Goal: Transaction & Acquisition: Obtain resource

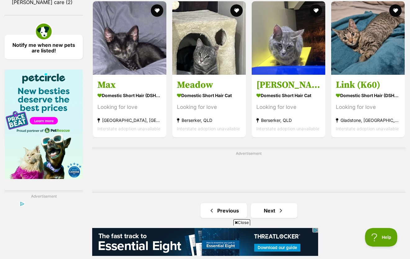
scroll to position [907, 0]
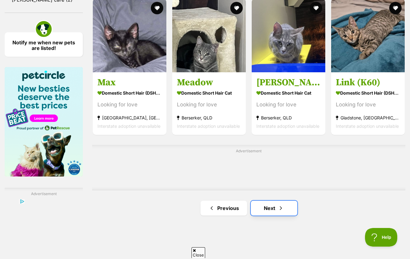
click at [275, 202] on link "Next" at bounding box center [274, 208] width 47 height 15
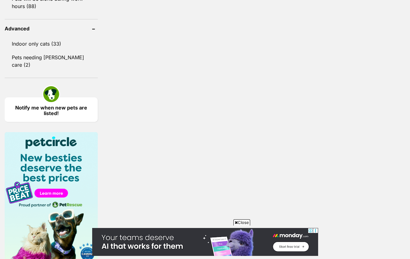
scroll to position [623, 0]
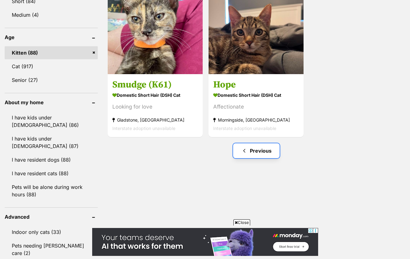
click at [243, 143] on link "Previous" at bounding box center [256, 150] width 47 height 15
click at [243, 147] on span "Previous page" at bounding box center [244, 150] width 6 height 7
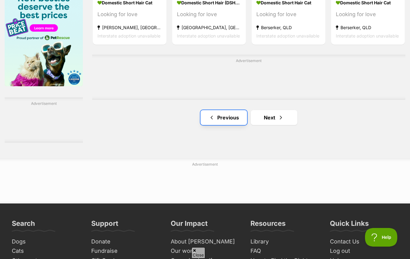
click at [224, 110] on link "Previous" at bounding box center [224, 117] width 47 height 15
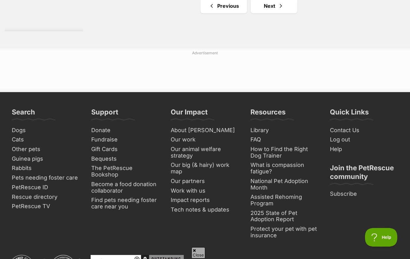
scroll to position [909, 0]
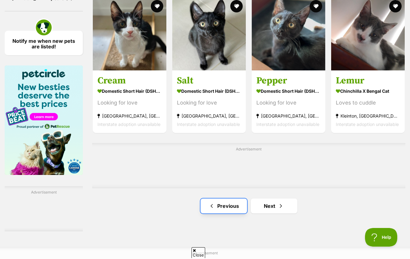
click at [222, 200] on link "Previous" at bounding box center [224, 206] width 47 height 15
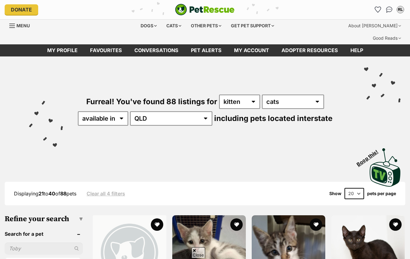
scroll to position [846, 0]
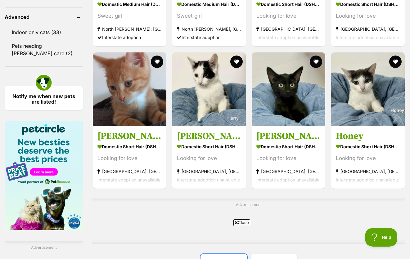
scroll to position [854, 0]
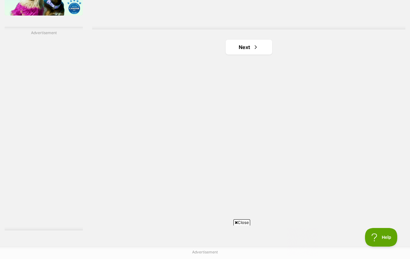
scroll to position [1086, 0]
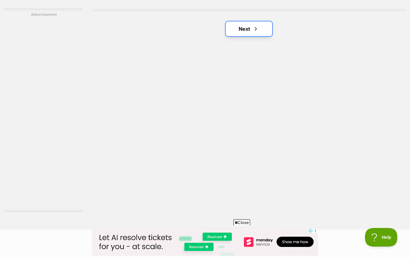
click at [246, 22] on link "Next" at bounding box center [249, 28] width 47 height 15
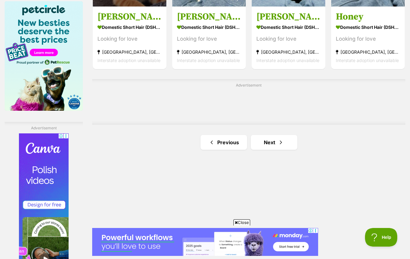
scroll to position [975, 0]
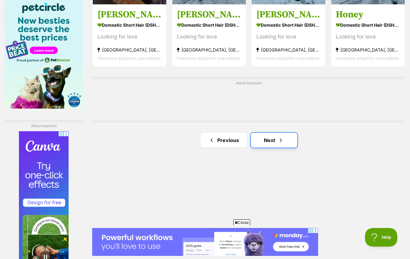
click at [280, 137] on span "Next page" at bounding box center [281, 140] width 6 height 7
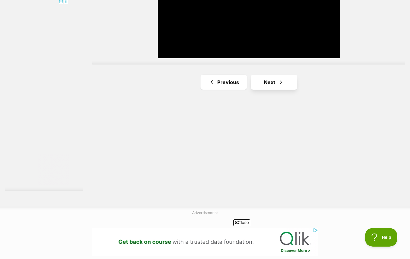
scroll to position [1110, 0]
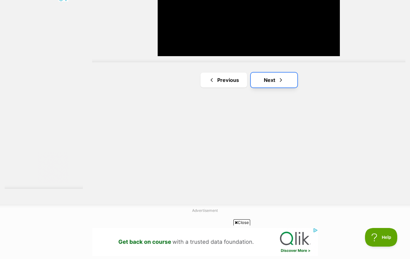
click at [282, 73] on link "Next" at bounding box center [274, 80] width 47 height 15
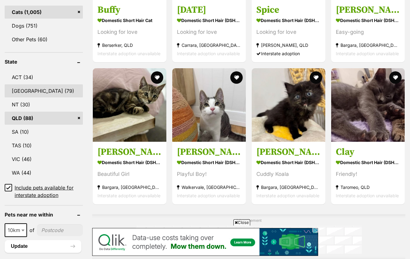
click at [39, 84] on link "NSW (79)" at bounding box center [44, 90] width 78 height 13
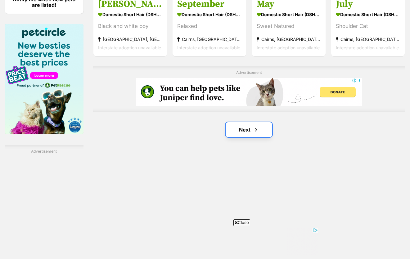
click at [253, 126] on span "Next page" at bounding box center [256, 129] width 6 height 7
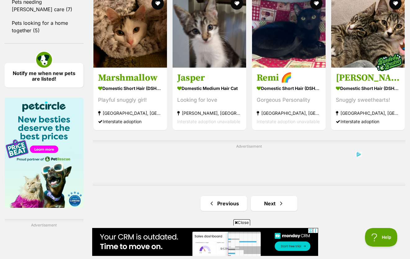
scroll to position [965, 0]
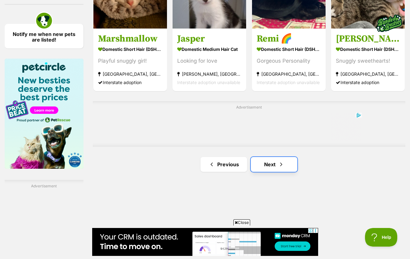
click at [273, 157] on link "Next" at bounding box center [274, 164] width 47 height 15
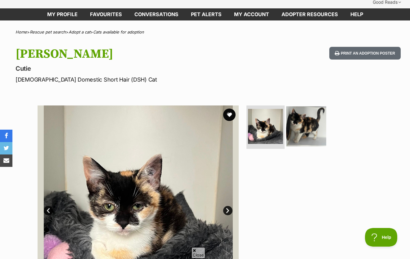
click at [316, 113] on img at bounding box center [306, 127] width 40 height 40
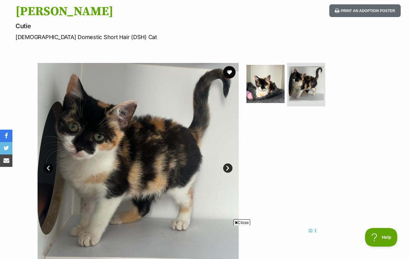
click at [261, 63] on ul at bounding box center [308, 86] width 127 height 46
click at [262, 67] on img at bounding box center [266, 84] width 40 height 40
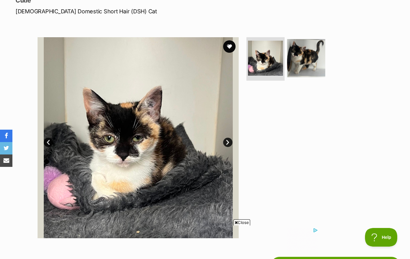
scroll to position [105, 0]
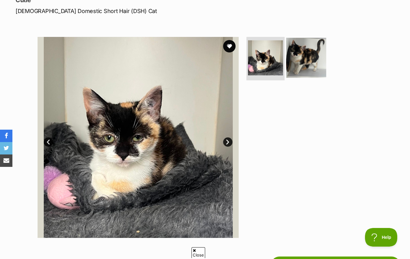
click at [295, 52] on img at bounding box center [306, 58] width 40 height 40
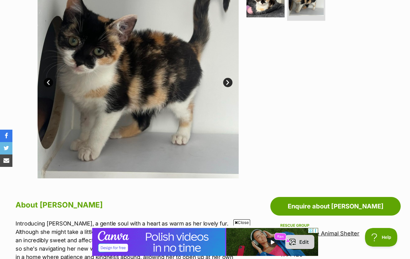
scroll to position [347, 0]
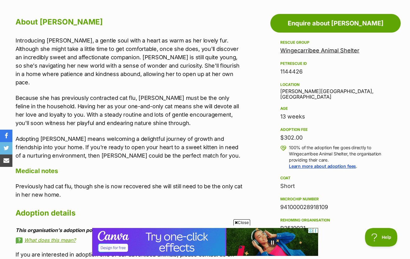
click at [308, 47] on link "Wingecarribee Animal Shelter" at bounding box center [319, 50] width 79 height 7
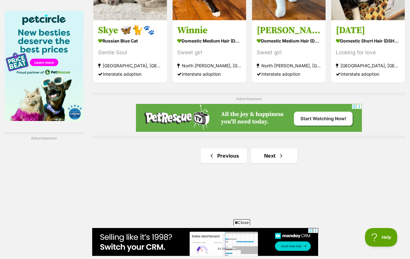
scroll to position [1013, 0]
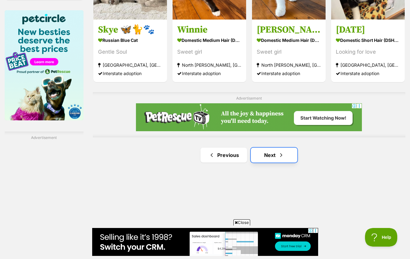
click at [271, 148] on link "Next" at bounding box center [274, 155] width 47 height 15
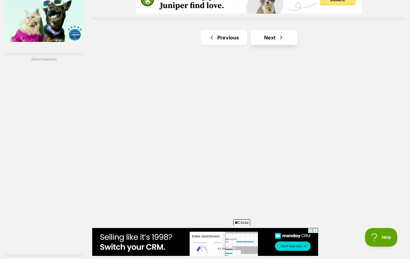
scroll to position [1093, 0]
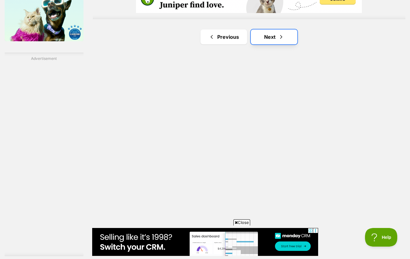
click at [281, 29] on link "Next" at bounding box center [274, 36] width 47 height 15
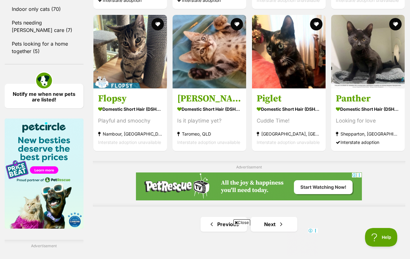
scroll to position [905, 0]
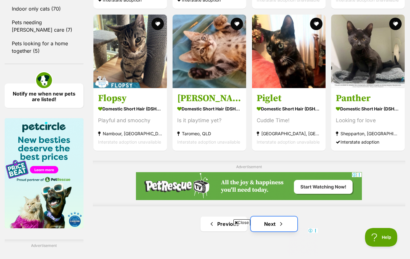
click at [279, 220] on span "Next page" at bounding box center [281, 223] width 6 height 7
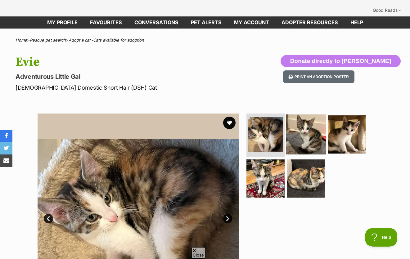
click at [291, 123] on img at bounding box center [306, 135] width 40 height 40
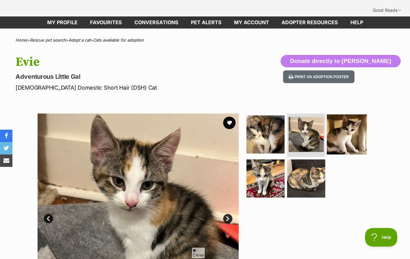
click at [343, 126] on img at bounding box center [347, 135] width 40 height 40
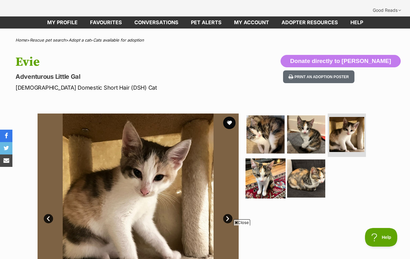
click at [276, 169] on img at bounding box center [266, 178] width 40 height 40
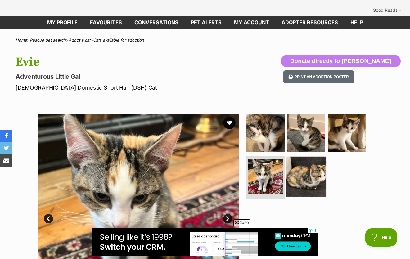
click at [311, 172] on img at bounding box center [306, 176] width 40 height 40
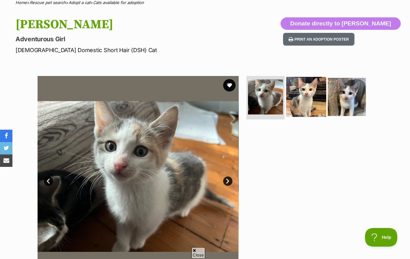
click at [301, 95] on img at bounding box center [306, 97] width 40 height 40
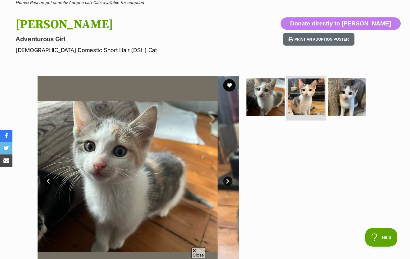
click at [301, 92] on img at bounding box center [306, 97] width 37 height 37
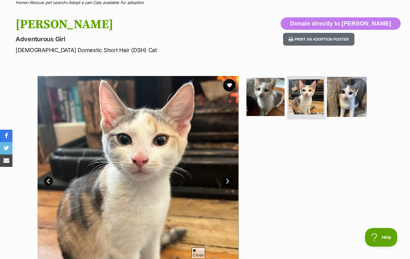
click at [363, 92] on img at bounding box center [347, 97] width 40 height 40
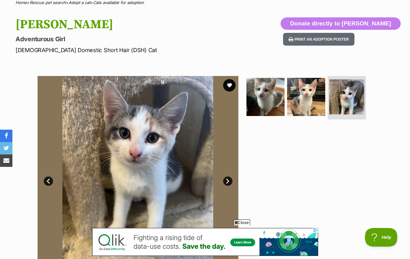
scroll to position [0, 93]
click at [307, 94] on img at bounding box center [306, 97] width 40 height 40
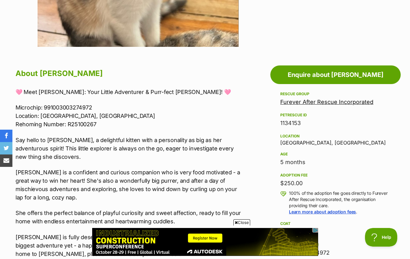
scroll to position [94, 0]
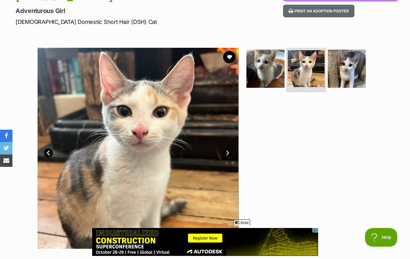
click at [305, 50] on img at bounding box center [306, 68] width 37 height 37
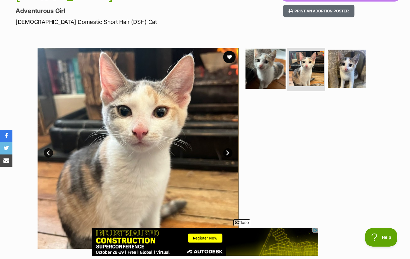
click at [277, 49] on img at bounding box center [266, 69] width 40 height 40
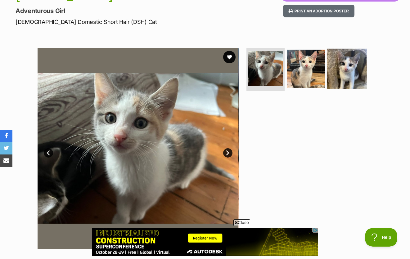
click at [348, 55] on img at bounding box center [347, 69] width 40 height 40
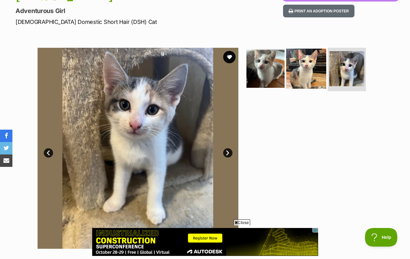
click at [315, 52] on img at bounding box center [306, 69] width 40 height 40
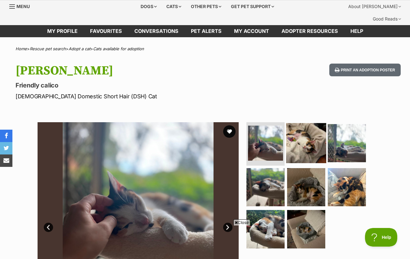
click at [321, 133] on img at bounding box center [306, 143] width 40 height 40
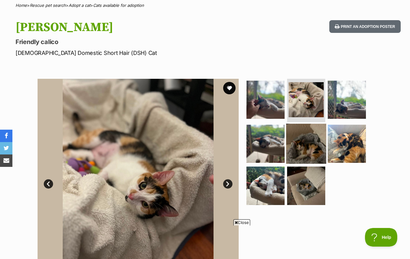
scroll to position [66, 0]
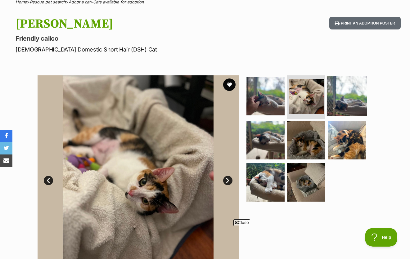
click at [345, 81] on img at bounding box center [347, 96] width 40 height 40
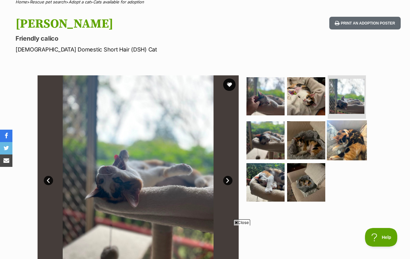
click at [344, 120] on img at bounding box center [347, 140] width 40 height 40
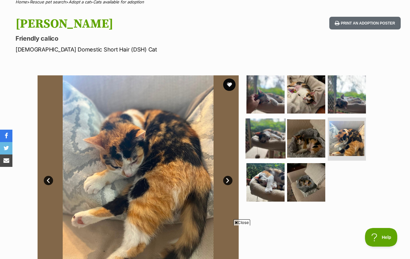
click at [279, 125] on img at bounding box center [266, 138] width 40 height 40
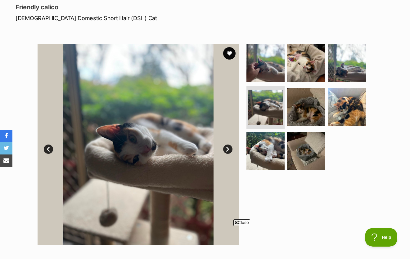
scroll to position [98, 0]
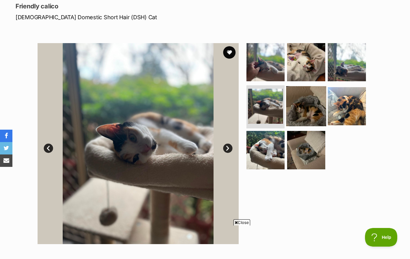
click at [303, 99] on img at bounding box center [306, 106] width 40 height 40
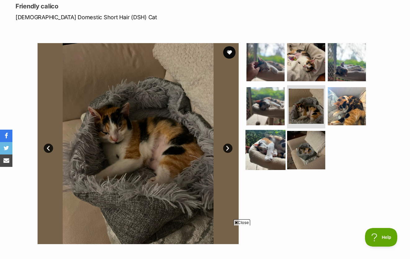
click at [269, 138] on img at bounding box center [266, 150] width 40 height 40
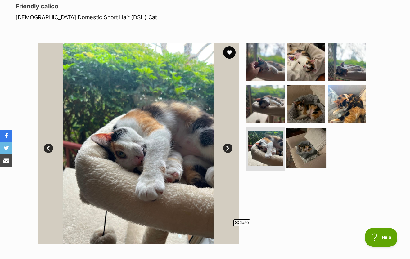
click at [305, 142] on img at bounding box center [306, 148] width 40 height 40
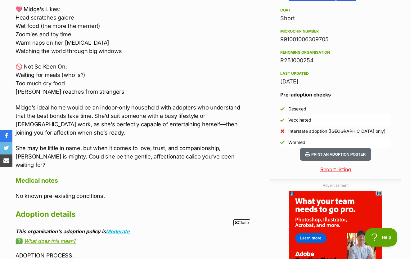
scroll to position [509, 0]
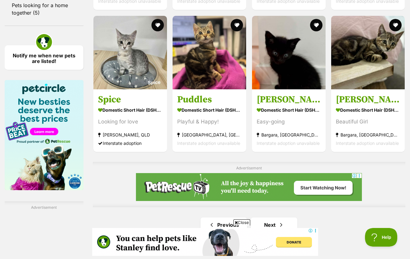
scroll to position [947, 0]
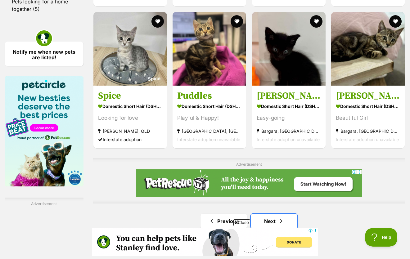
click at [279, 218] on span "Next page" at bounding box center [281, 221] width 6 height 7
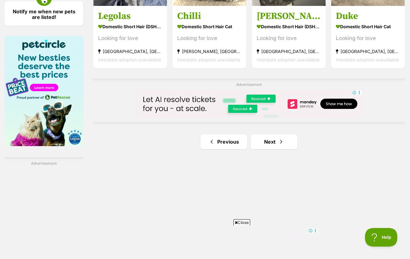
scroll to position [989, 0]
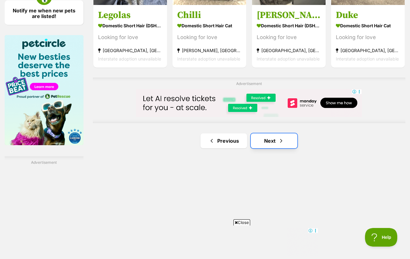
click at [278, 134] on link "Next" at bounding box center [274, 141] width 47 height 15
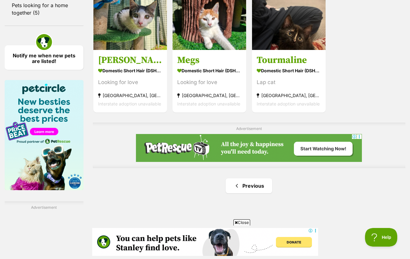
scroll to position [970, 0]
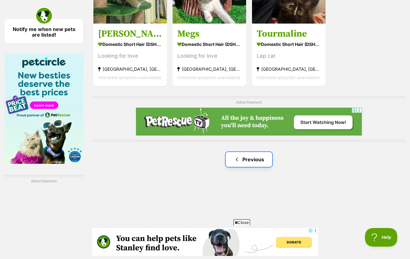
click at [255, 152] on link "Previous" at bounding box center [249, 159] width 47 height 15
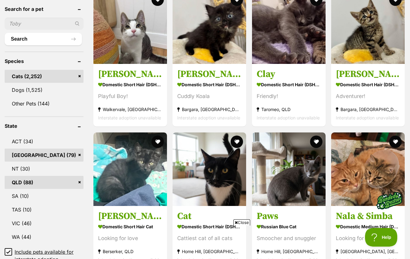
scroll to position [242, 0]
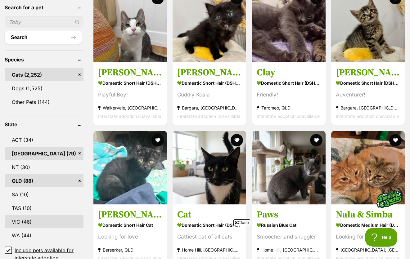
click at [34, 215] on link "VIC (46)" at bounding box center [44, 221] width 79 height 13
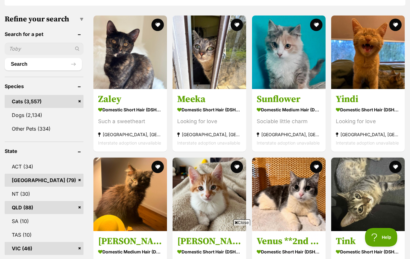
click at [33, 201] on link "QLD (88)" at bounding box center [44, 207] width 79 height 13
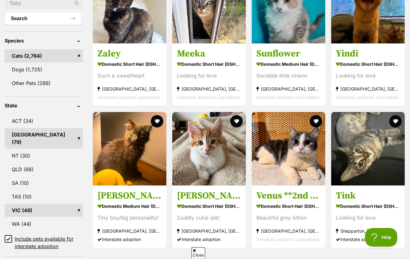
click at [78, 128] on link "[GEOGRAPHIC_DATA] (79)" at bounding box center [44, 138] width 78 height 20
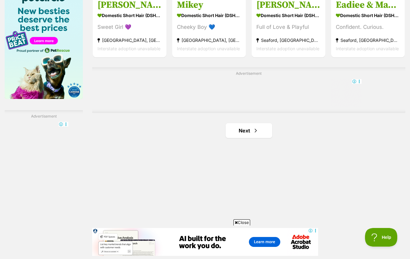
scroll to position [1013, 0]
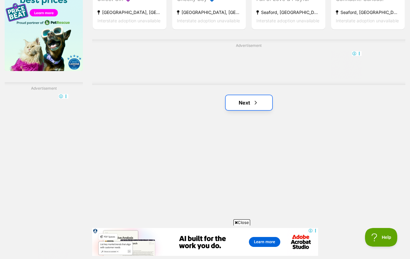
click at [260, 95] on link "Next" at bounding box center [249, 102] width 47 height 15
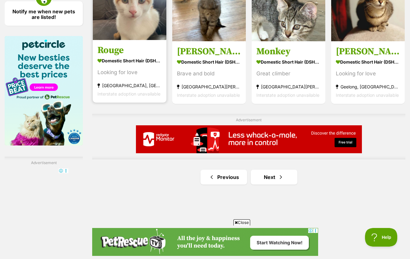
scroll to position [975, 0]
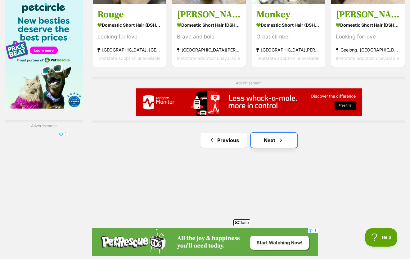
click at [285, 133] on link "Next" at bounding box center [274, 140] width 47 height 15
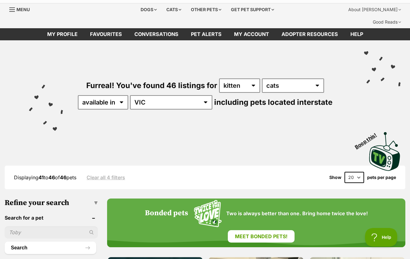
scroll to position [19, 0]
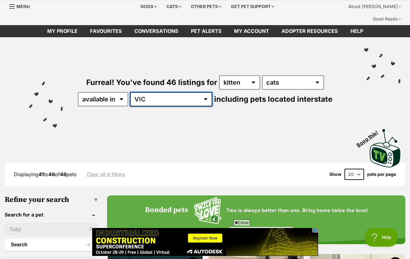
click at [179, 92] on select "Australia ACT NSW NT QLD SA TAS VIC WA" at bounding box center [171, 99] width 82 height 14
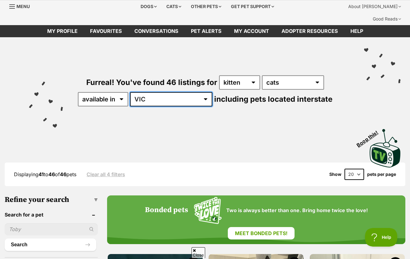
select select "QLD"
click at [150, 92] on select "Australia ACT NSW NT QLD SA TAS VIC WA" at bounding box center [171, 99] width 82 height 14
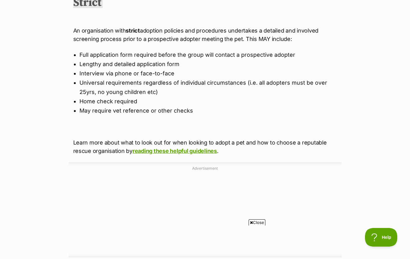
scroll to position [450, 0]
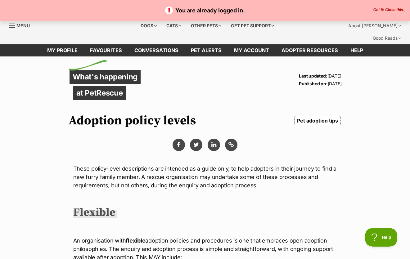
click at [377, 10] on button "Got it! Close this." at bounding box center [389, 10] width 34 height 5
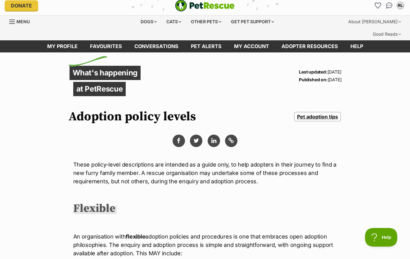
scroll to position [5, 0]
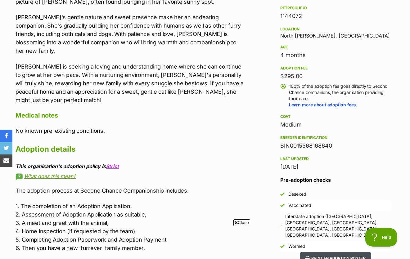
click at [344, 252] on button "Print an adoption poster" at bounding box center [335, 258] width 71 height 13
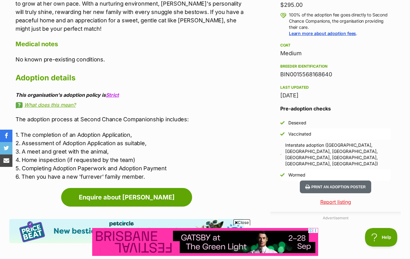
scroll to position [477, 0]
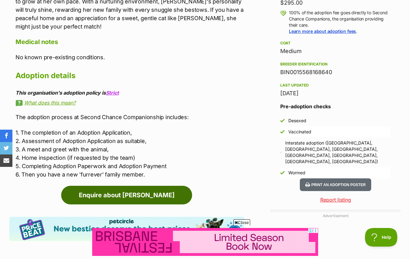
click at [144, 186] on link "Enquire about [PERSON_NAME]" at bounding box center [126, 195] width 131 height 19
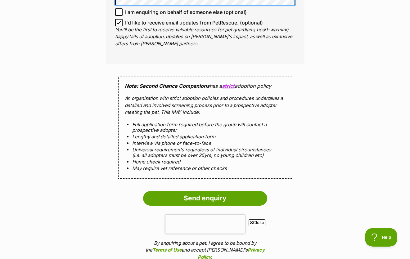
scroll to position [538, 0]
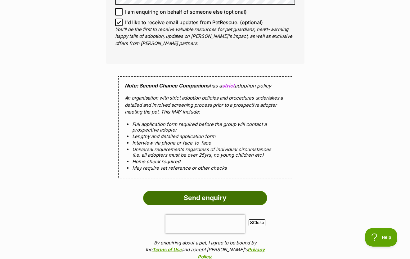
click at [193, 191] on input "Send enquiry" at bounding box center [205, 198] width 124 height 14
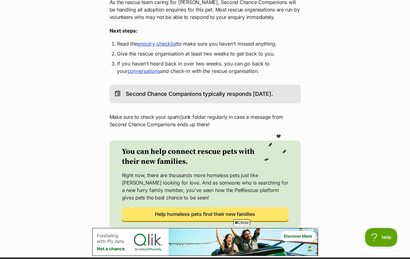
scroll to position [143, 0]
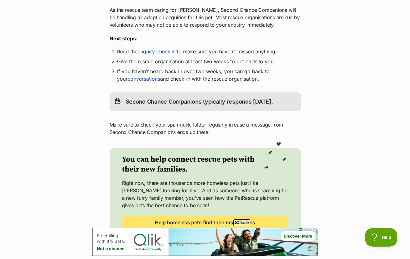
click at [154, 48] on link "enquiry checklist" at bounding box center [157, 51] width 39 height 6
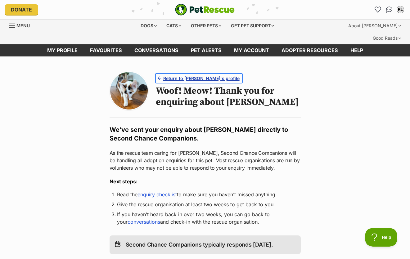
click at [184, 75] on span "Return to [PERSON_NAME]'s profile" at bounding box center [201, 78] width 76 height 7
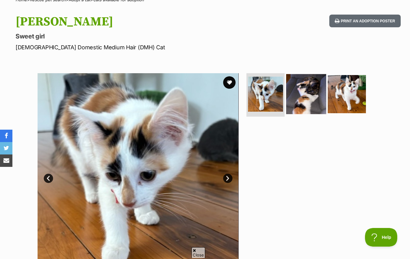
scroll to position [70, 0]
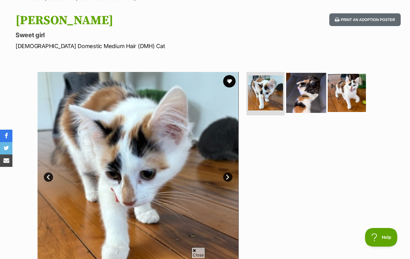
click at [311, 73] on img at bounding box center [306, 93] width 40 height 40
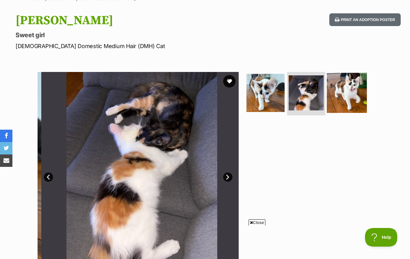
scroll to position [0, 0]
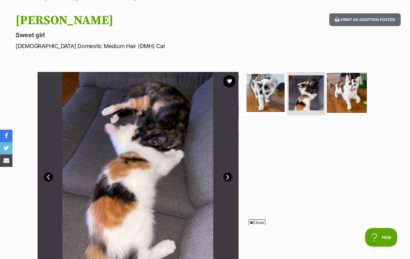
click at [341, 75] on img at bounding box center [347, 93] width 40 height 40
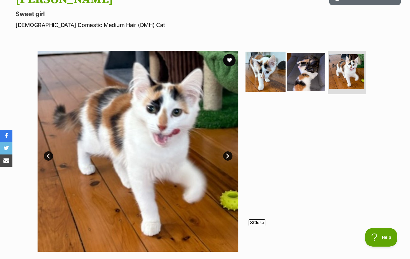
click at [276, 60] on img at bounding box center [266, 72] width 40 height 40
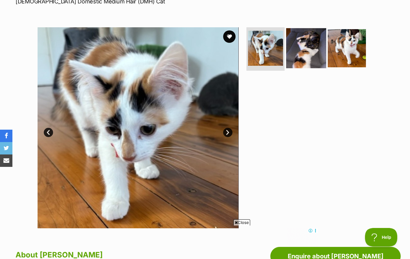
click at [305, 29] on img at bounding box center [306, 48] width 40 height 40
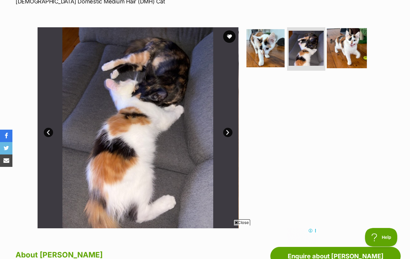
click at [348, 30] on img at bounding box center [347, 48] width 40 height 40
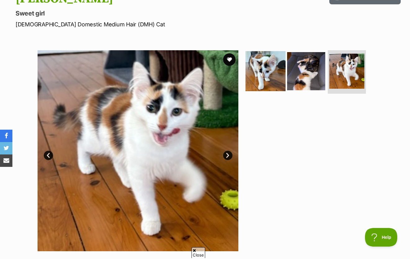
scroll to position [94, 0]
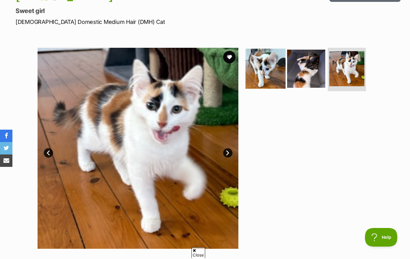
click at [283, 49] on img at bounding box center [266, 69] width 40 height 40
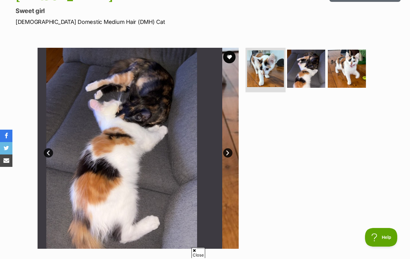
click at [275, 52] on img at bounding box center [265, 68] width 37 height 37
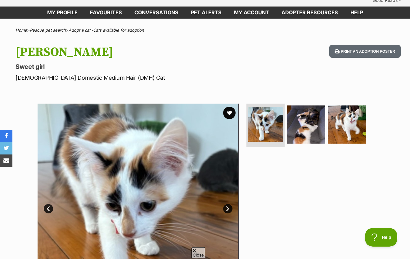
click at [326, 116] on ul at bounding box center [308, 127] width 127 height 46
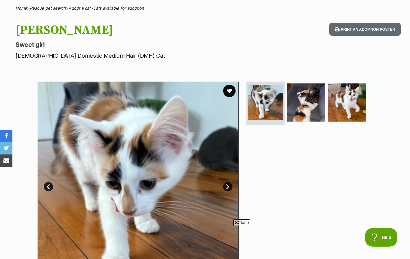
scroll to position [61, 0]
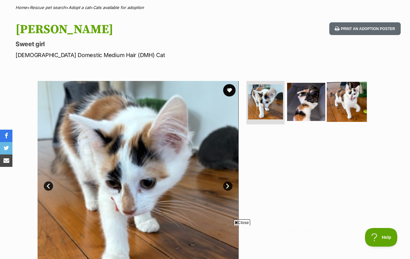
click at [349, 97] on img at bounding box center [347, 102] width 40 height 40
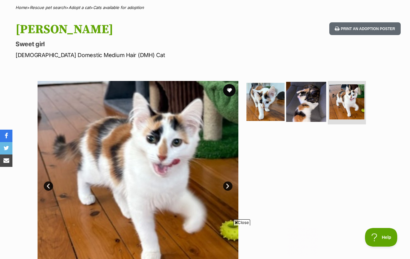
click at [290, 84] on img at bounding box center [306, 102] width 40 height 40
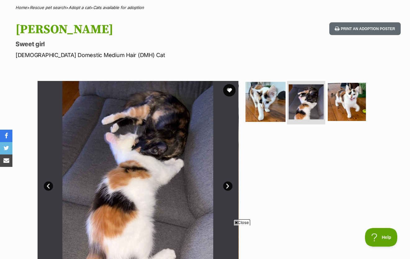
click at [273, 92] on img at bounding box center [266, 102] width 40 height 40
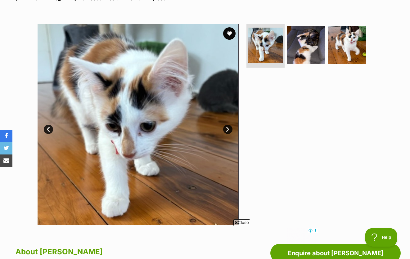
scroll to position [118, 0]
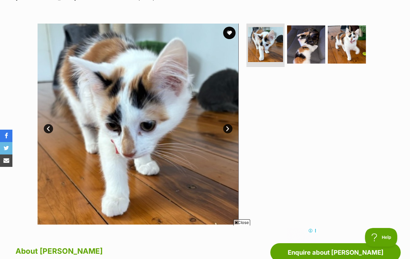
click at [228, 124] on link "Next" at bounding box center [227, 128] width 9 height 9
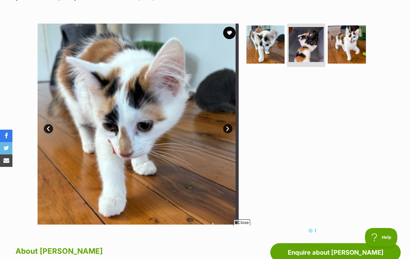
scroll to position [0, 0]
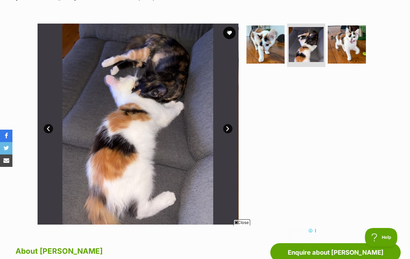
click at [228, 124] on link "Next" at bounding box center [227, 128] width 9 height 9
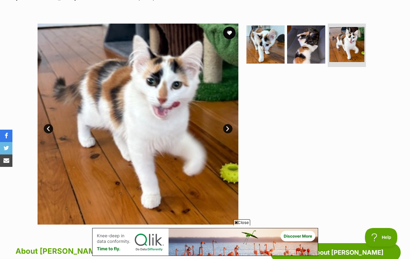
click at [227, 124] on link "Next" at bounding box center [227, 128] width 9 height 9
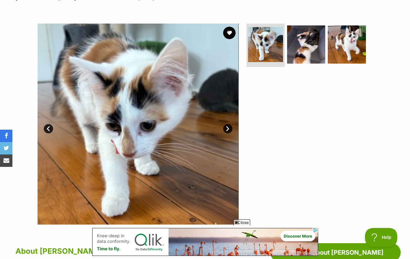
click at [227, 124] on link "Next" at bounding box center [227, 128] width 9 height 9
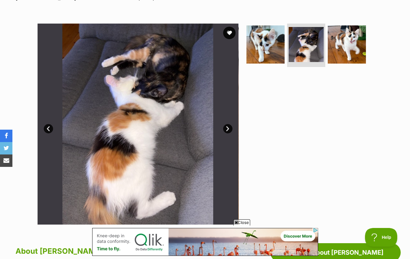
click at [227, 124] on link "Next" at bounding box center [227, 128] width 9 height 9
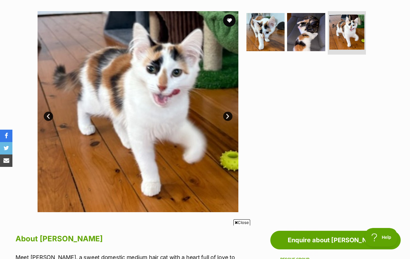
click at [227, 112] on link "Next" at bounding box center [227, 116] width 9 height 9
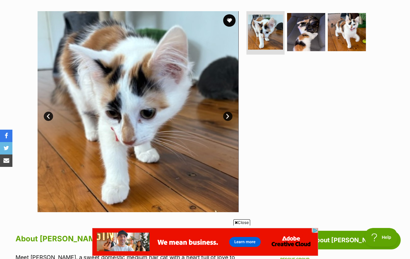
click at [233, 103] on img at bounding box center [138, 111] width 201 height 201
click at [232, 112] on link "Next" at bounding box center [227, 116] width 9 height 9
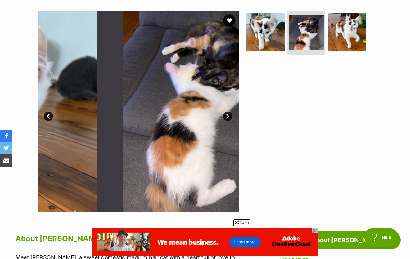
click at [232, 112] on link "Next" at bounding box center [227, 116] width 9 height 9
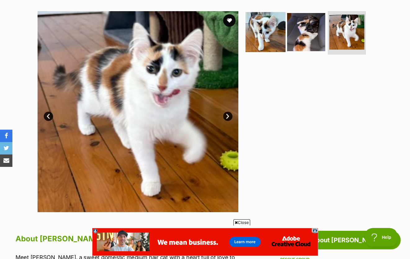
click at [265, 35] on img at bounding box center [266, 32] width 40 height 40
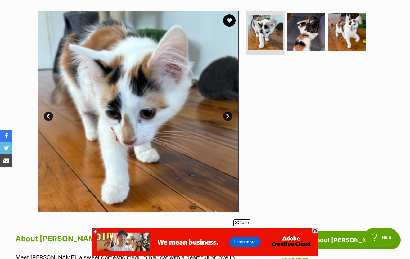
click at [293, 27] on img at bounding box center [306, 32] width 38 height 38
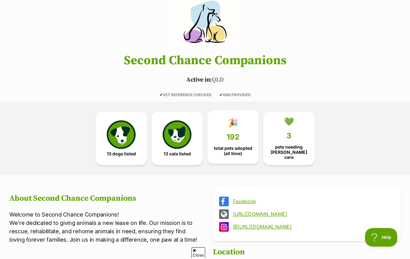
scroll to position [77, 0]
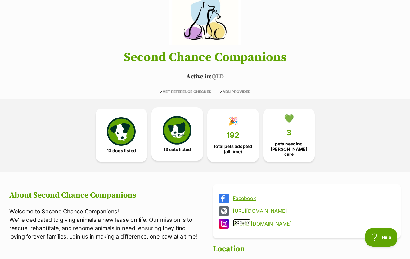
click at [168, 147] on span "13 cats listed" at bounding box center [177, 149] width 27 height 5
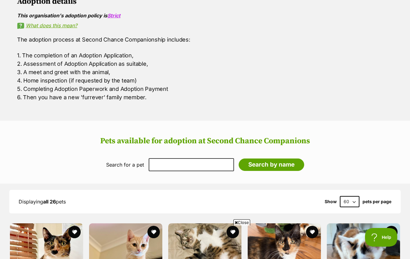
scroll to position [403, 0]
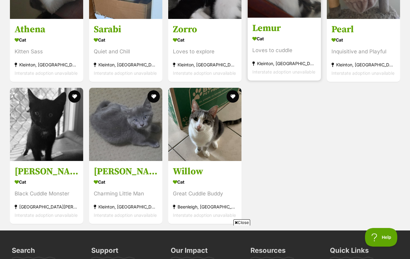
scroll to position [843, 0]
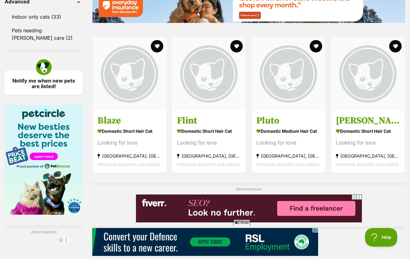
scroll to position [869, 0]
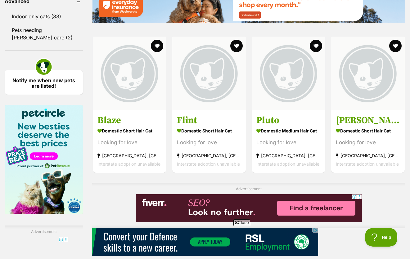
drag, startPoint x: 354, startPoint y: 108, endPoint x: 256, endPoint y: 2, distance: 143.7
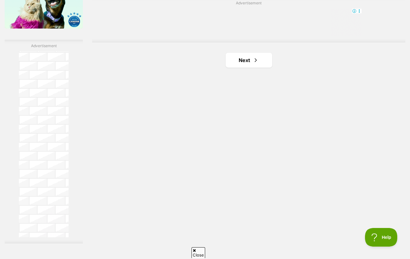
scroll to position [0, 0]
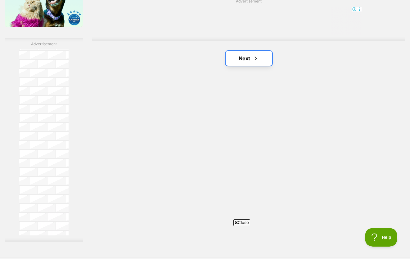
click at [246, 51] on link "Next" at bounding box center [249, 58] width 47 height 15
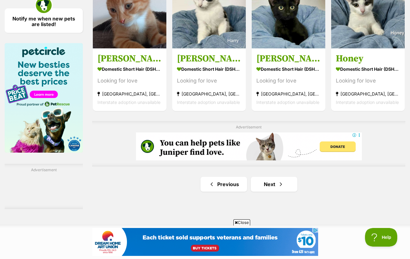
scroll to position [940, 0]
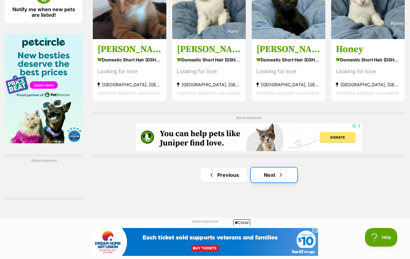
click at [275, 168] on link "Next" at bounding box center [274, 175] width 47 height 15
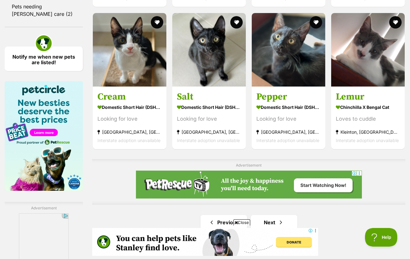
scroll to position [894, 0]
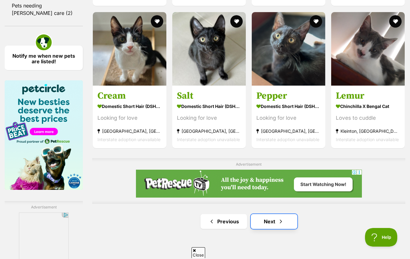
click at [275, 214] on link "Next" at bounding box center [274, 221] width 47 height 15
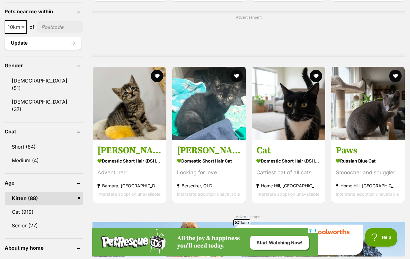
scroll to position [491, 0]
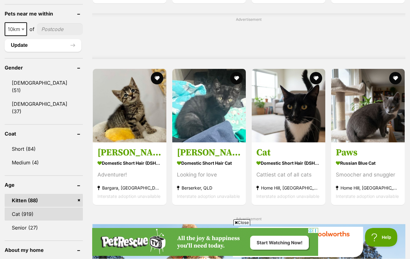
click at [43, 208] on link "Cat (919)" at bounding box center [44, 214] width 78 height 13
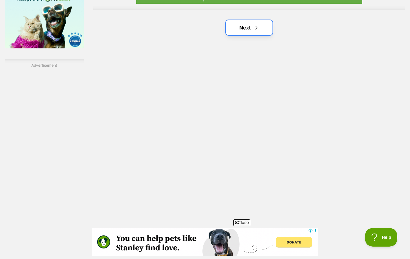
scroll to position [1089, 0]
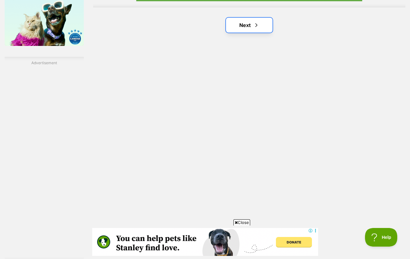
click at [255, 20] on link "Next" at bounding box center [249, 25] width 47 height 15
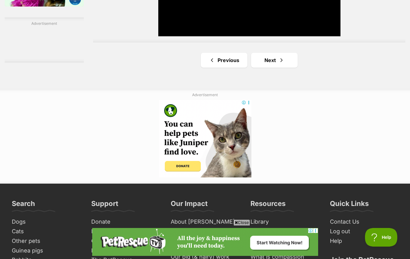
scroll to position [1123, 0]
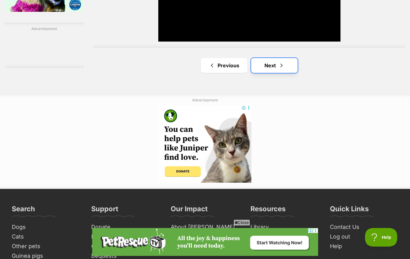
click at [275, 58] on link "Next" at bounding box center [274, 65] width 47 height 15
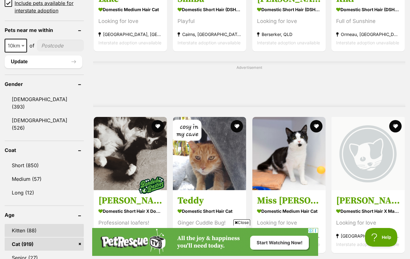
scroll to position [483, 0]
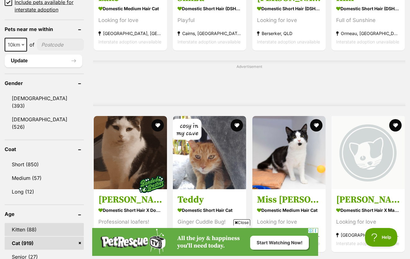
click at [38, 223] on link "Kitten (88)" at bounding box center [44, 229] width 79 height 13
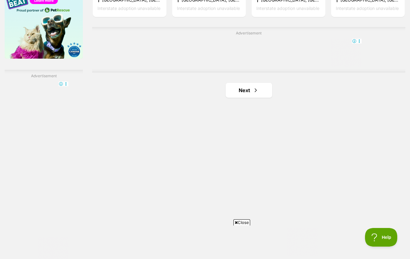
scroll to position [946, 0]
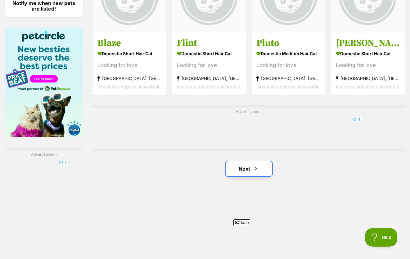
click at [250, 161] on link "Next" at bounding box center [249, 168] width 47 height 15
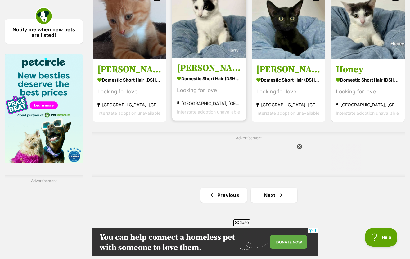
scroll to position [925, 0]
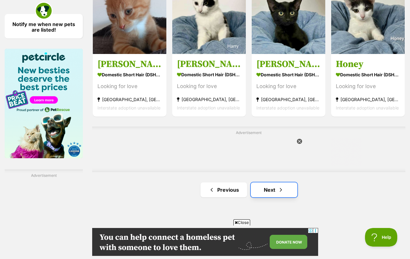
click at [275, 183] on link "Next" at bounding box center [274, 190] width 47 height 15
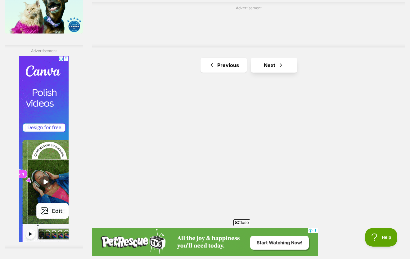
scroll to position [1051, 0]
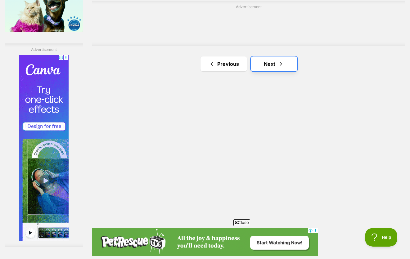
click at [283, 60] on span "Next page" at bounding box center [281, 63] width 6 height 7
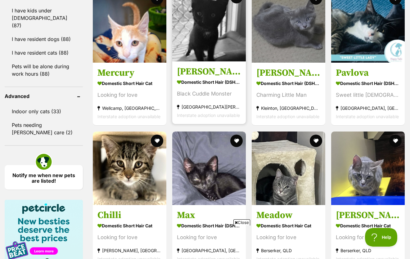
scroll to position [856, 0]
